Goal: Navigation & Orientation: Go to known website

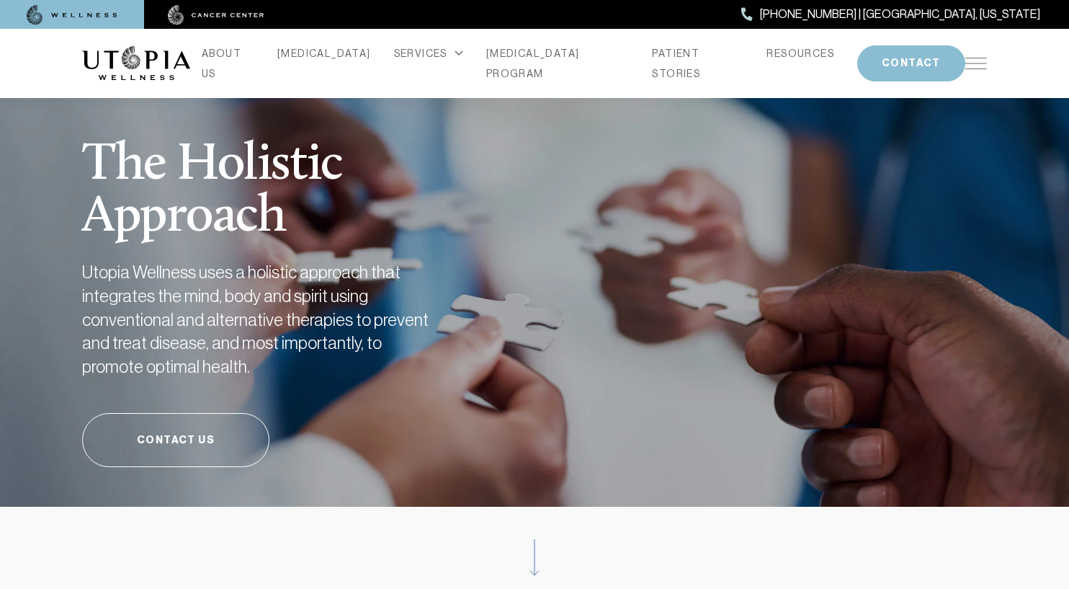
click at [224, 19] on img at bounding box center [216, 15] width 97 height 20
click at [155, 58] on img at bounding box center [136, 63] width 108 height 35
click at [138, 62] on img at bounding box center [136, 63] width 108 height 35
click at [120, 57] on img at bounding box center [136, 63] width 108 height 35
